Goal: Navigation & Orientation: Go to known website

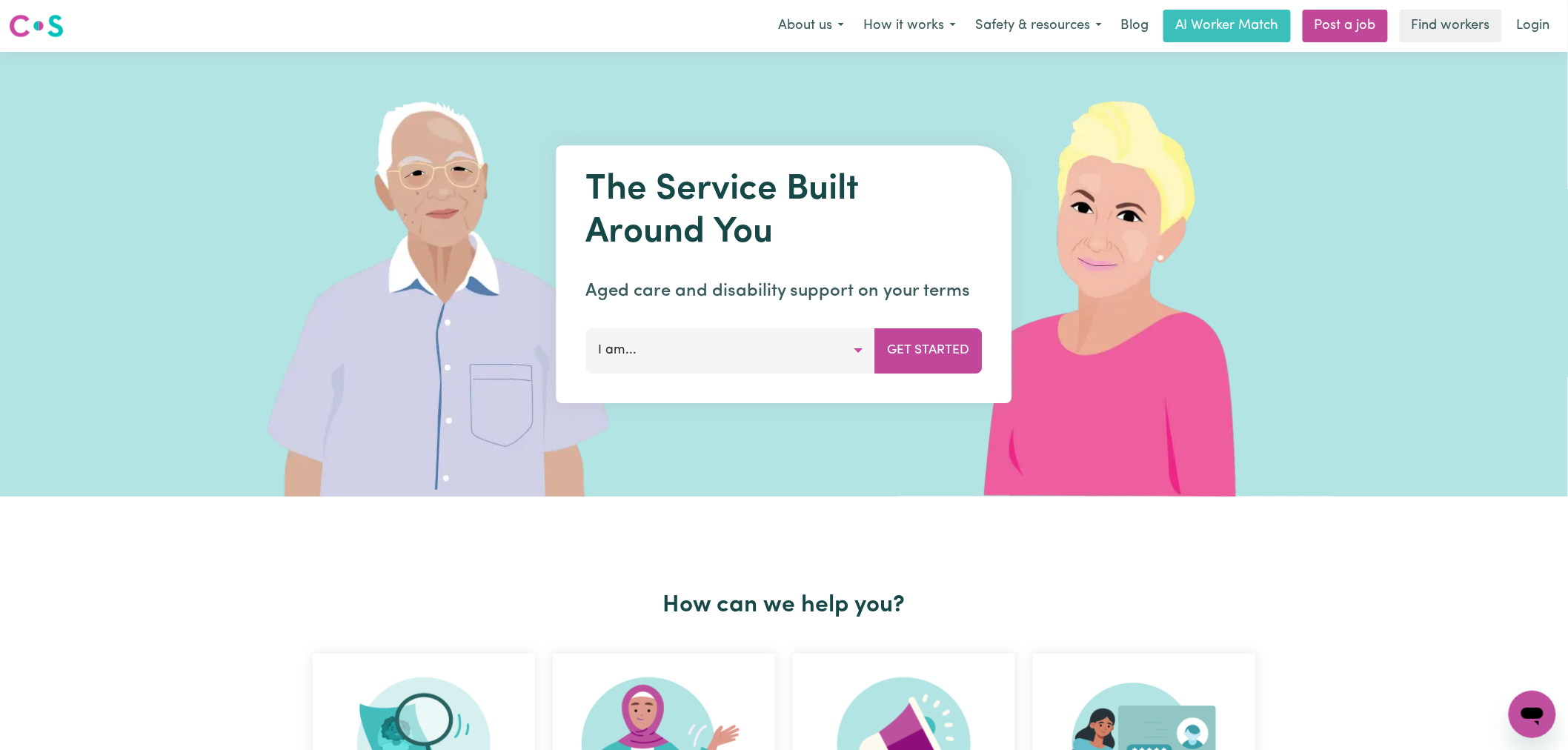
click at [1538, 27] on link "Login" at bounding box center [1534, 26] width 51 height 33
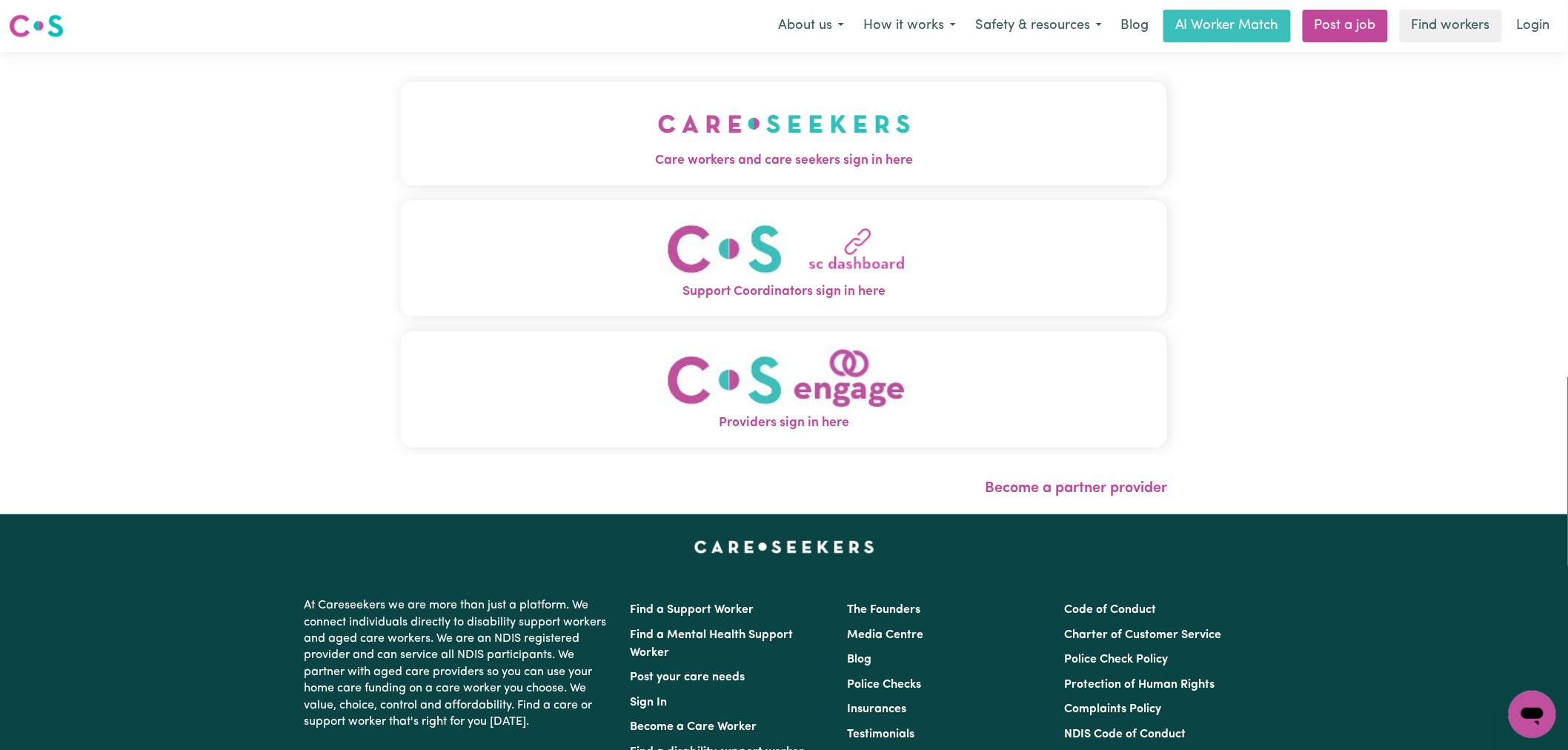
click at [637, 154] on span "Care workers and care seekers sign in here" at bounding box center [784, 161] width 766 height 19
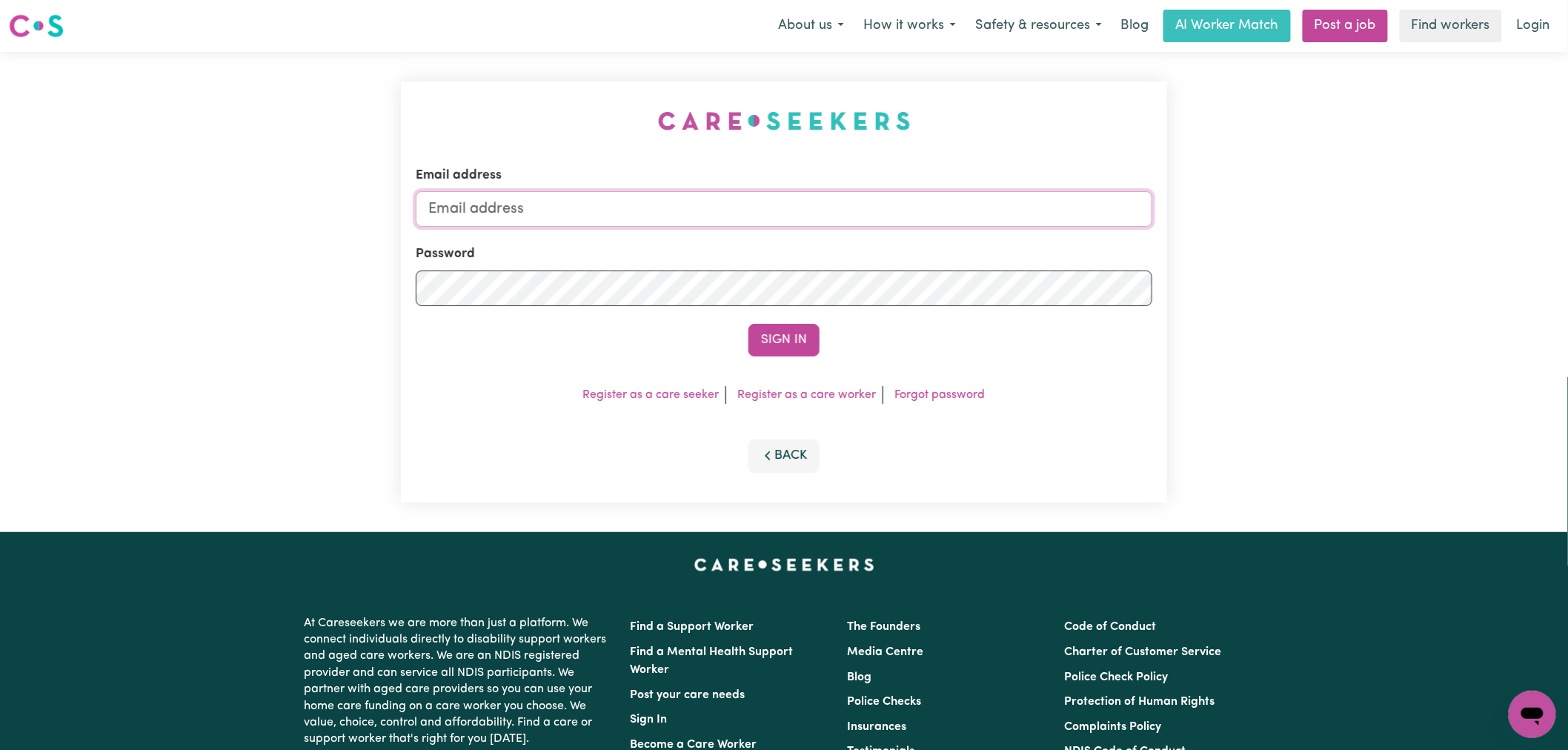
type input "[PERSON_NAME][EMAIL_ADDRESS][DOMAIN_NAME]"
click at [800, 348] on button "Sign In" at bounding box center [784, 340] width 71 height 33
